Goal: Find specific page/section: Find specific page/section

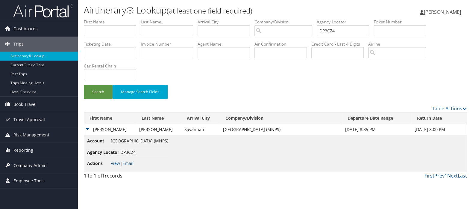
click at [40, 164] on span "Company Admin" at bounding box center [29, 165] width 33 height 15
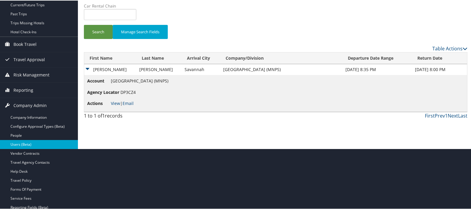
scroll to position [67, 0]
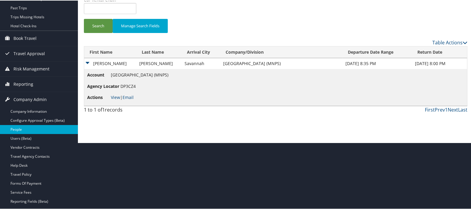
click at [48, 127] on link "People" at bounding box center [39, 128] width 78 height 9
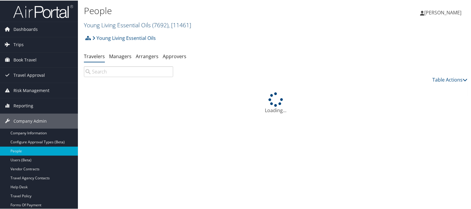
click at [108, 25] on link "Young Living Essential Oils ( 7692 ) , [ 11461 ]" at bounding box center [137, 24] width 107 height 8
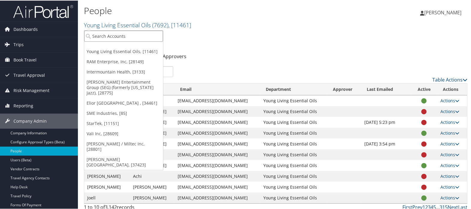
click at [108, 33] on input "search" at bounding box center [123, 35] width 79 height 11
type input "wagner"
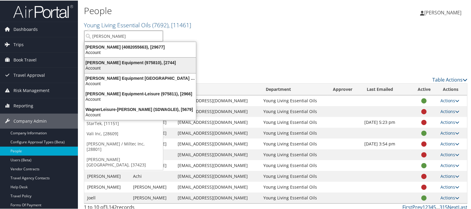
click at [113, 62] on div "Wagner Equipment (975810), [2744]" at bounding box center [140, 61] width 119 height 5
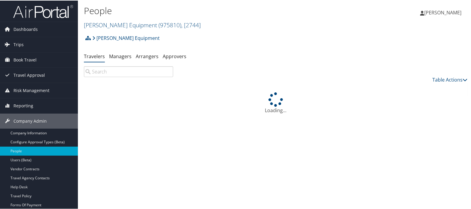
click at [112, 68] on input "search" at bounding box center [128, 71] width 89 height 11
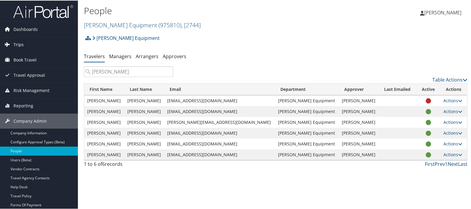
type input "bradley"
click at [119, 26] on link "Wagner Equipment ( 975810 ) , [ 2744 ]" at bounding box center [142, 24] width 117 height 8
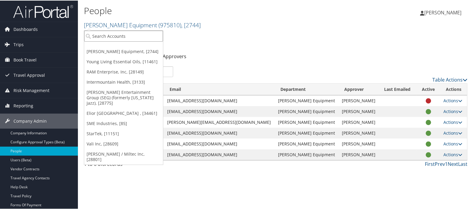
click at [117, 32] on input "search" at bounding box center [123, 35] width 79 height 11
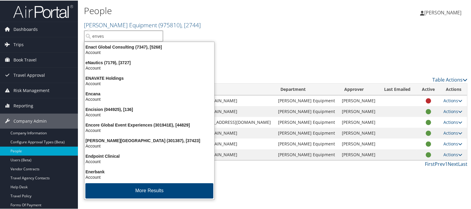
type input "envest"
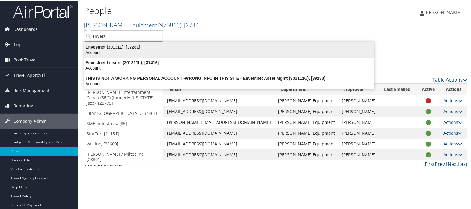
click at [118, 49] on div "Account" at bounding box center [229, 51] width 297 height 5
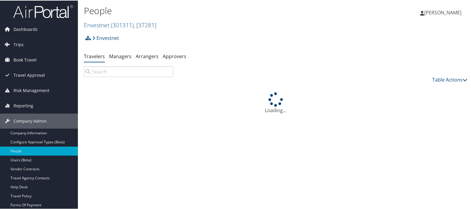
click at [132, 70] on input "search" at bounding box center [128, 71] width 89 height 11
type input "b"
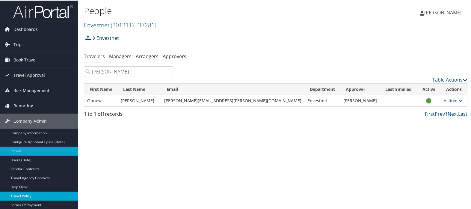
type input "simmon"
click at [38, 195] on link "Travel Policy" at bounding box center [39, 195] width 78 height 9
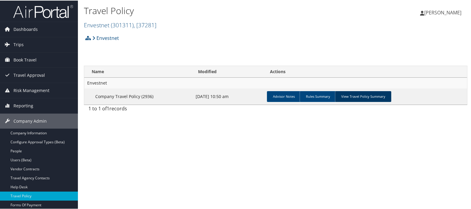
click at [358, 96] on link "View Travel Policy Summary" at bounding box center [363, 95] width 56 height 11
